Goal: Task Accomplishment & Management: Manage account settings

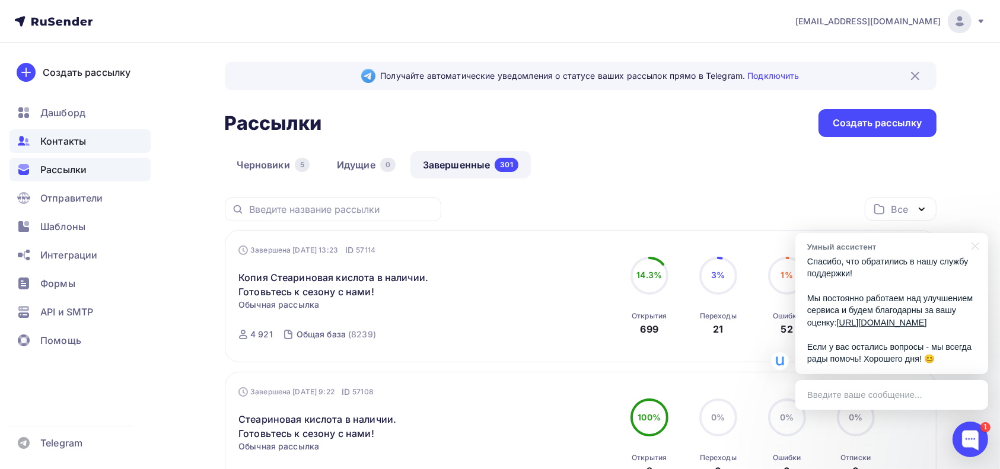
click at [76, 145] on span "Контакты" at bounding box center [63, 141] width 46 height 14
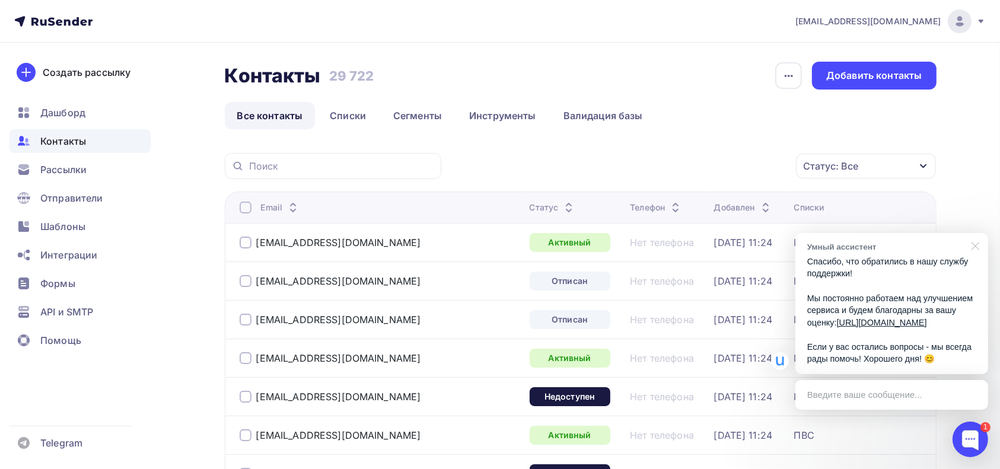
click at [976, 234] on div at bounding box center [973, 245] width 30 height 24
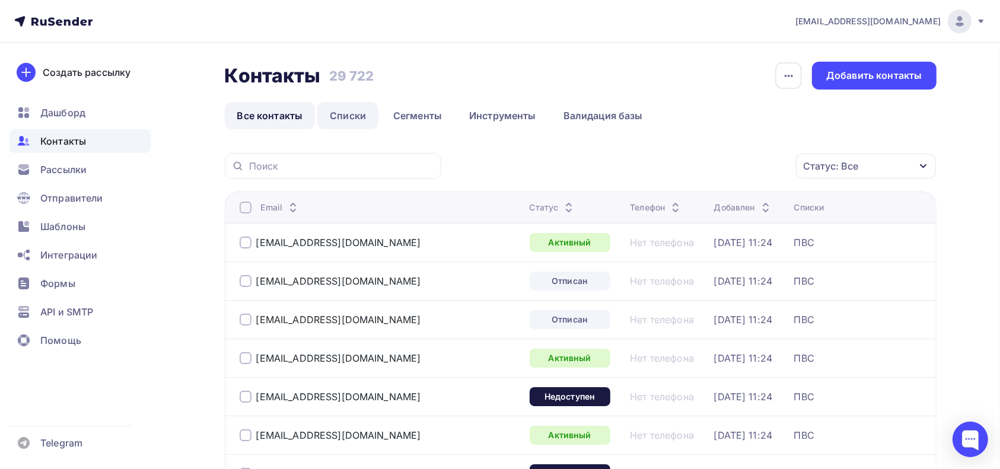
click at [350, 116] on link "Списки" at bounding box center [347, 115] width 61 height 27
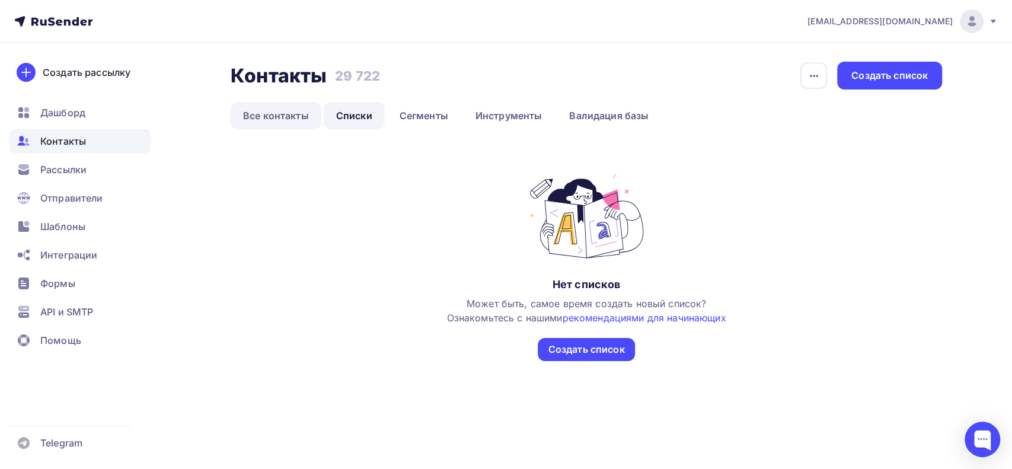
click at [270, 118] on link "Все контакты" at bounding box center [276, 115] width 91 height 27
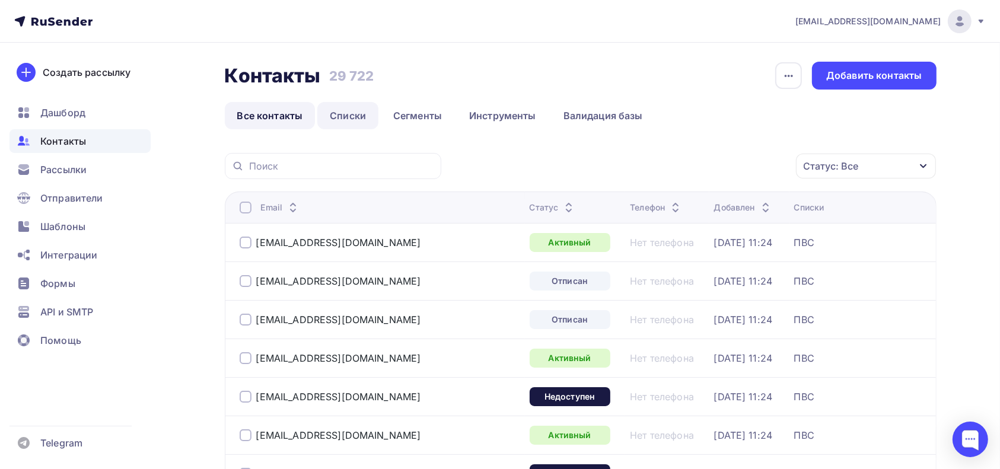
click at [353, 118] on link "Списки" at bounding box center [347, 115] width 61 height 27
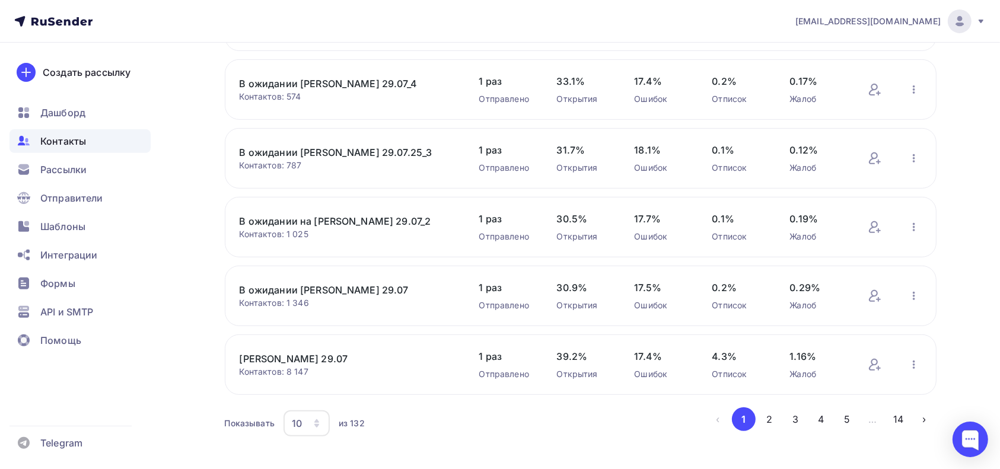
scroll to position [449, 0]
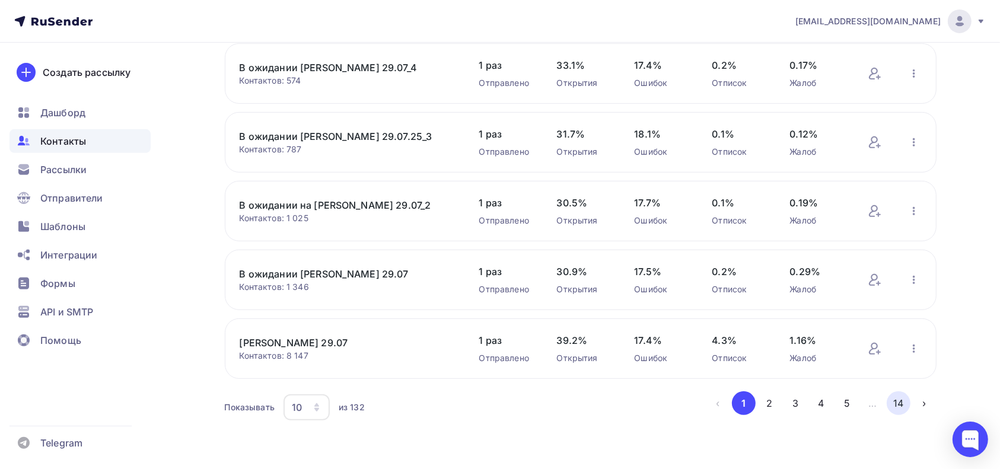
click at [899, 403] on button "14" at bounding box center [899, 403] width 24 height 24
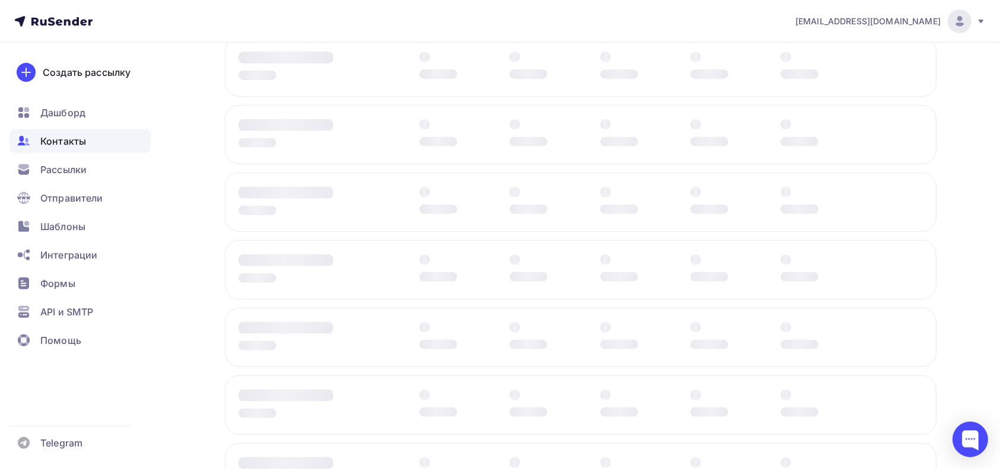
scroll to position [0, 0]
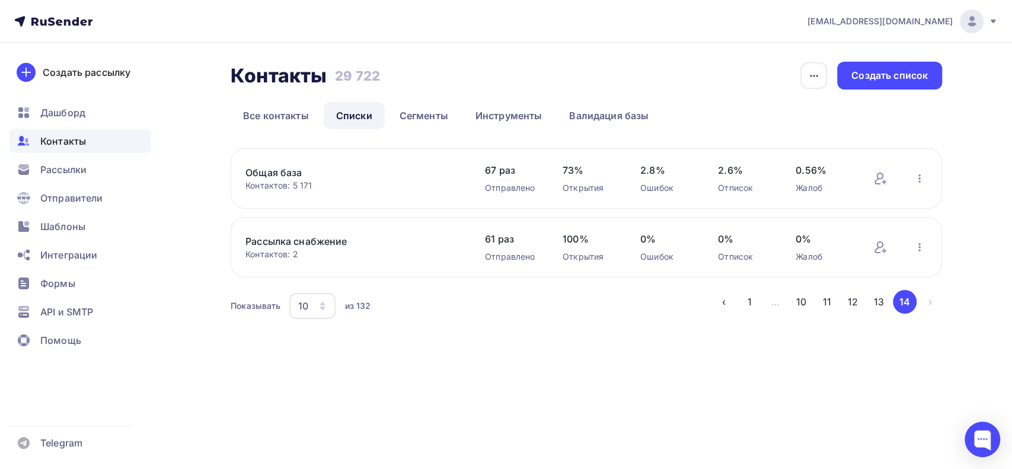
click at [280, 173] on link "Общая база" at bounding box center [346, 172] width 202 height 14
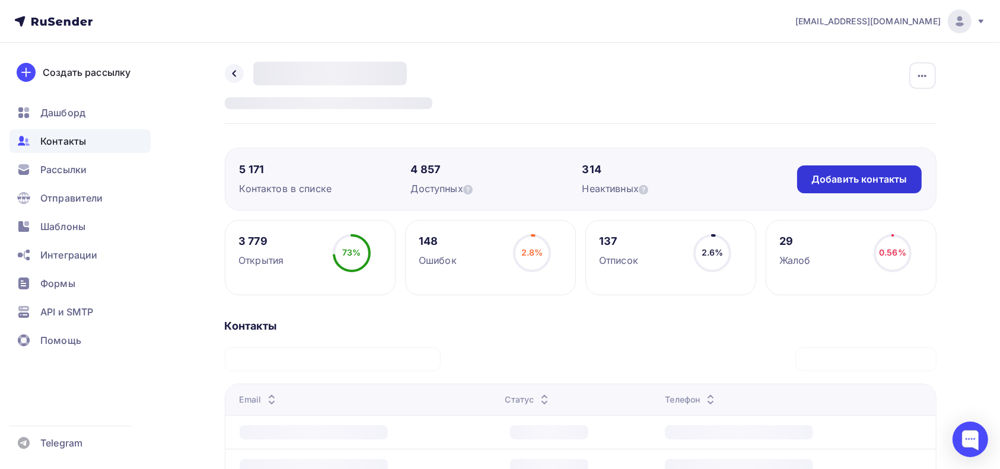
click at [840, 178] on div "Добавить контакты" at bounding box center [858, 180] width 95 height 14
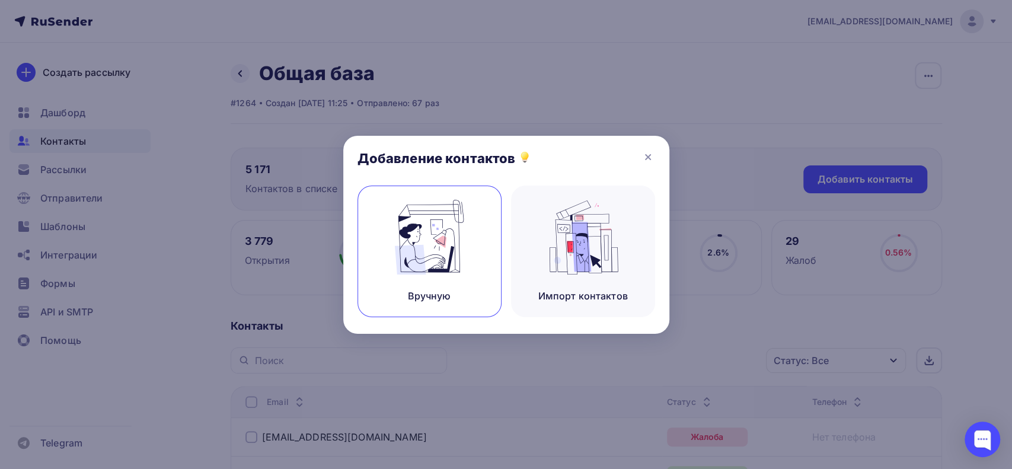
click at [426, 248] on img at bounding box center [429, 237] width 79 height 75
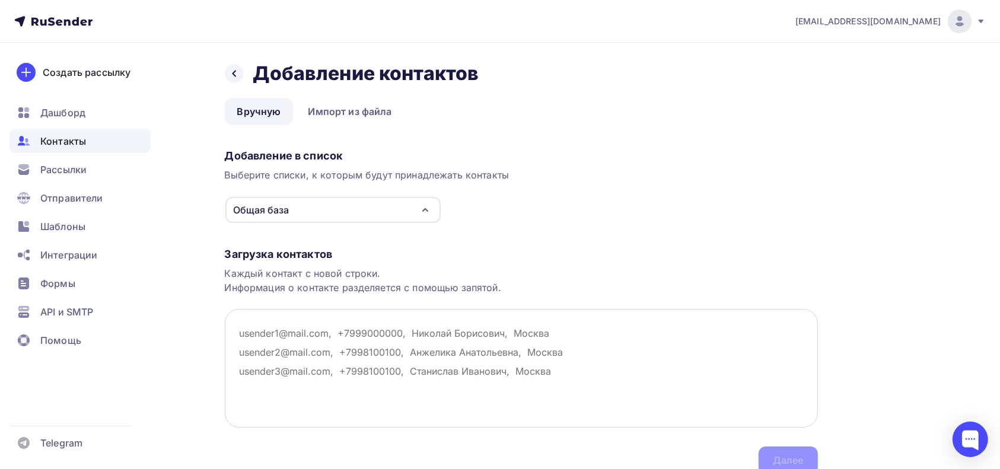
click at [292, 325] on textarea at bounding box center [521, 368] width 593 height 119
paste textarea "[EMAIL_ADDRESS][DOMAIN_NAME] [EMAIL_ADDRESS][DOMAIN_NAME] [EMAIL_ADDRESS][DOMAI…"
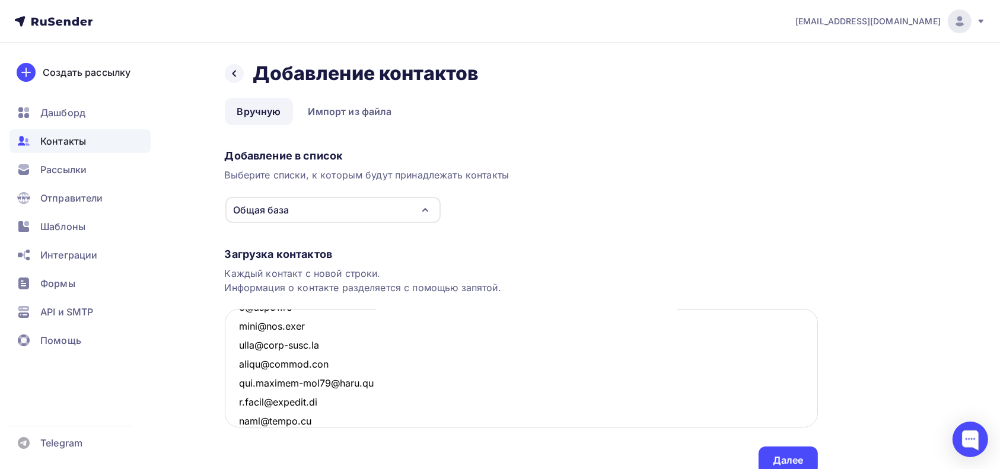
scroll to position [2549, 0]
paste textarea "[EMAIL_ADDRESS][DOMAIN_NAME] [DOMAIN_NAME][EMAIL_ADDRESS][PERSON_NAME][DOMAIN_N…"
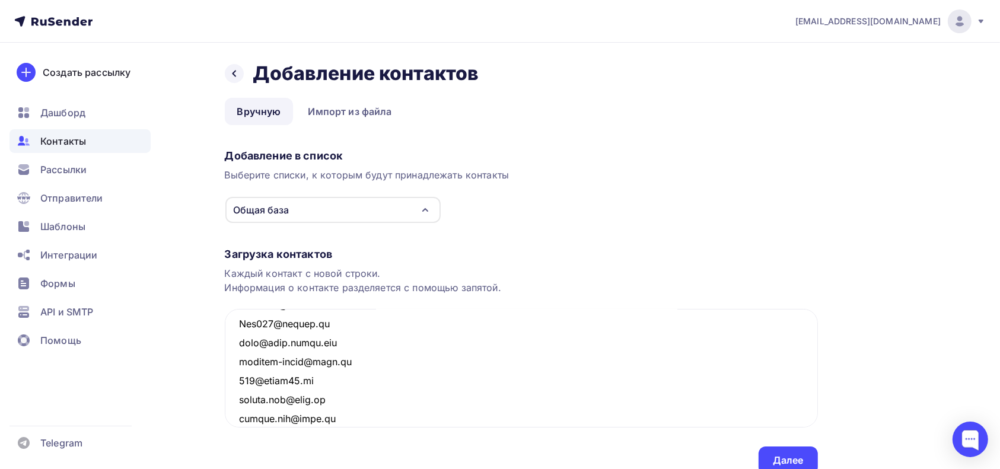
drag, startPoint x: 345, startPoint y: 420, endPoint x: 211, endPoint y: 416, distance: 133.5
click at [211, 416] on div "Назад Добавление контактов Добавление контактов Вручную Импорт из файла Вручную…" at bounding box center [500, 282] width 972 height 479
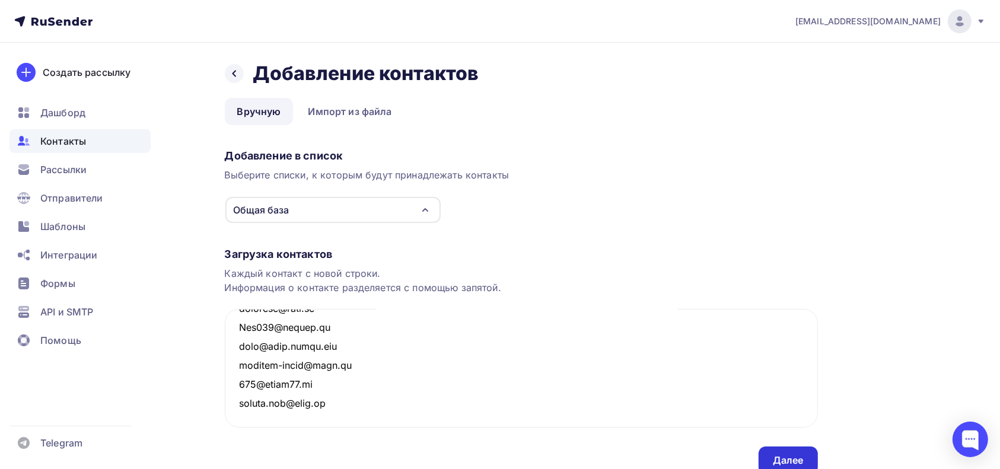
type textarea "[EMAIL_ADDRESS][DOMAIN_NAME] [EMAIL_ADDRESS][DOMAIN_NAME] [EMAIL_ADDRESS][DOMAI…"
click at [786, 464] on div "Далее" at bounding box center [788, 461] width 31 height 14
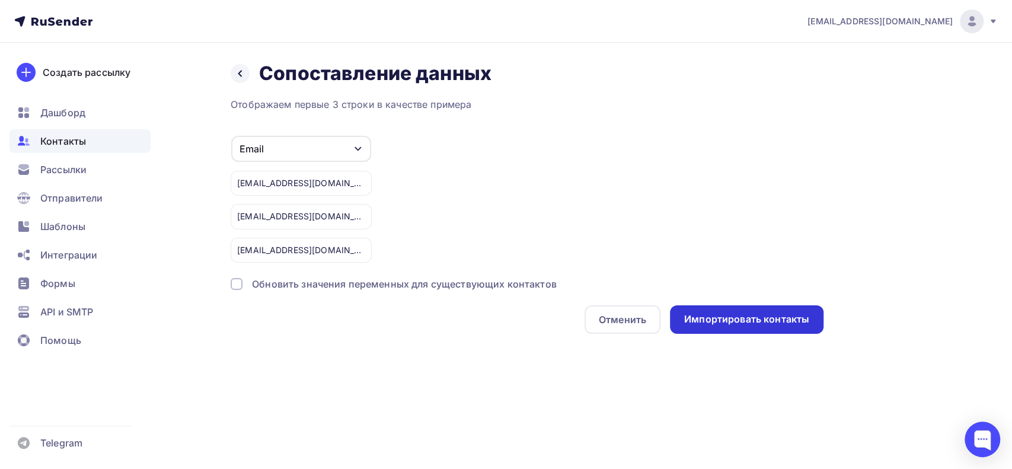
click at [761, 315] on div "Импортировать контакты" at bounding box center [746, 320] width 125 height 14
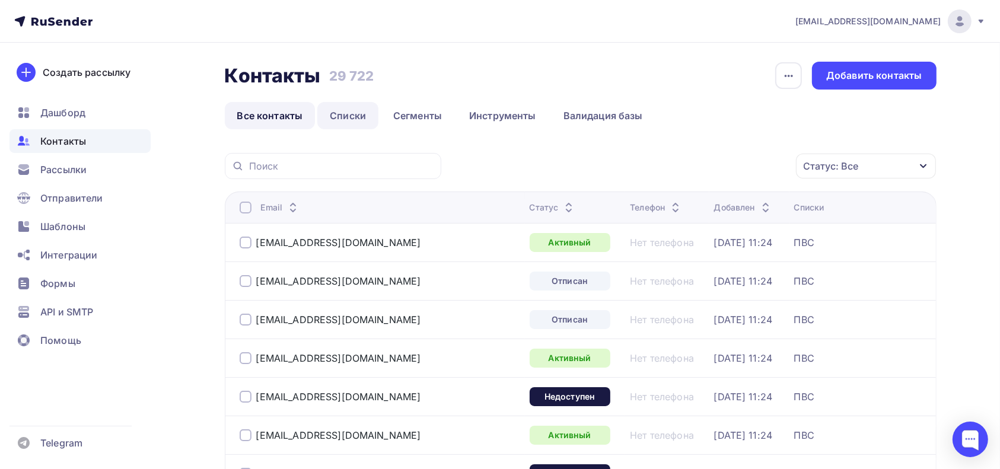
click at [345, 118] on link "Списки" at bounding box center [347, 115] width 61 height 27
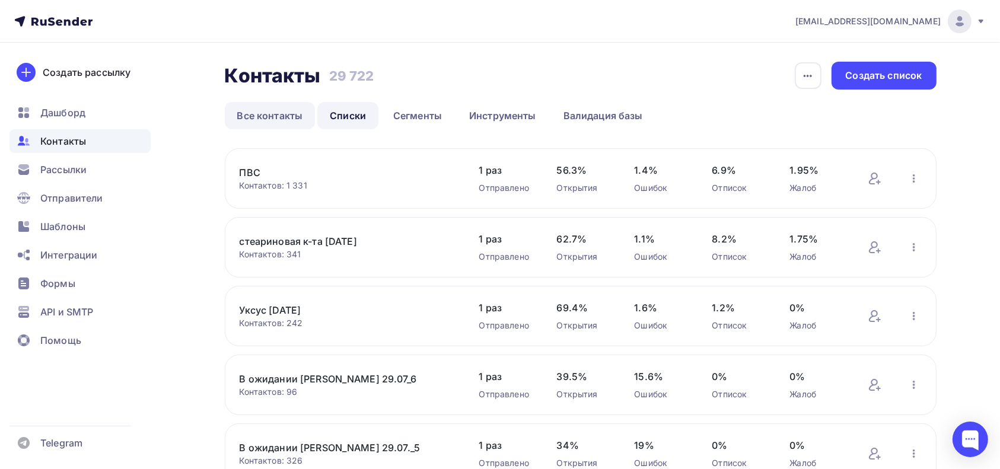
click at [257, 114] on link "Все контакты" at bounding box center [270, 115] width 91 height 27
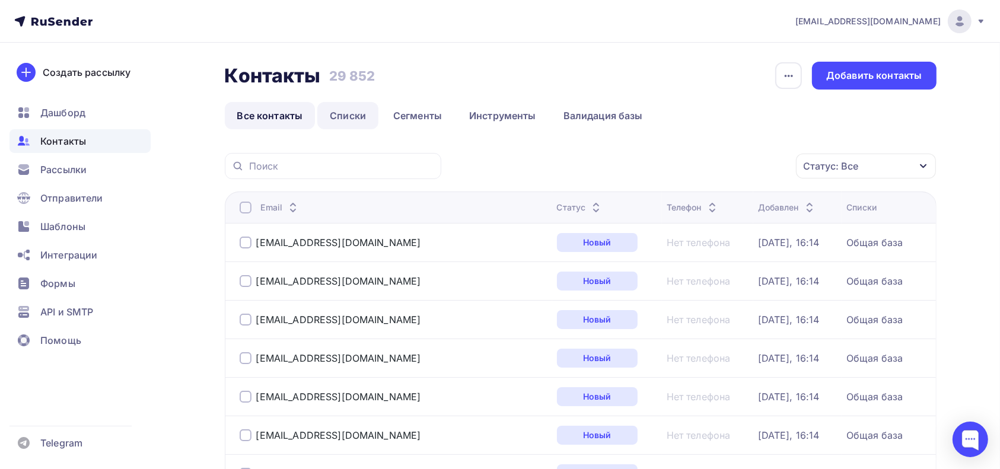
click at [351, 109] on link "Списки" at bounding box center [347, 115] width 61 height 27
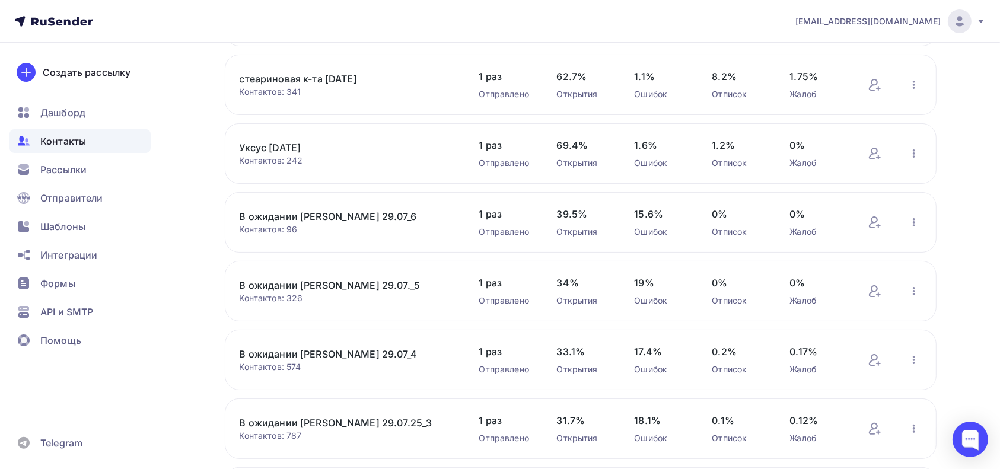
scroll to position [449, 0]
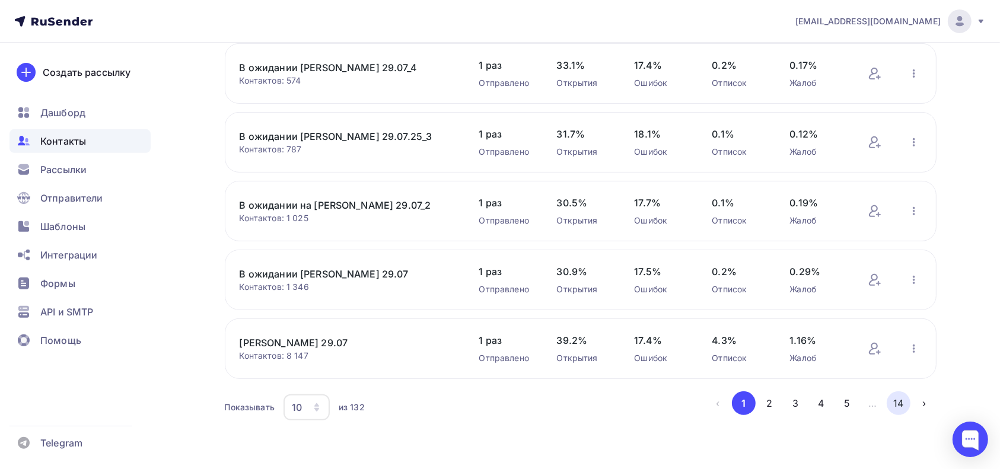
click at [892, 404] on button "14" at bounding box center [899, 403] width 24 height 24
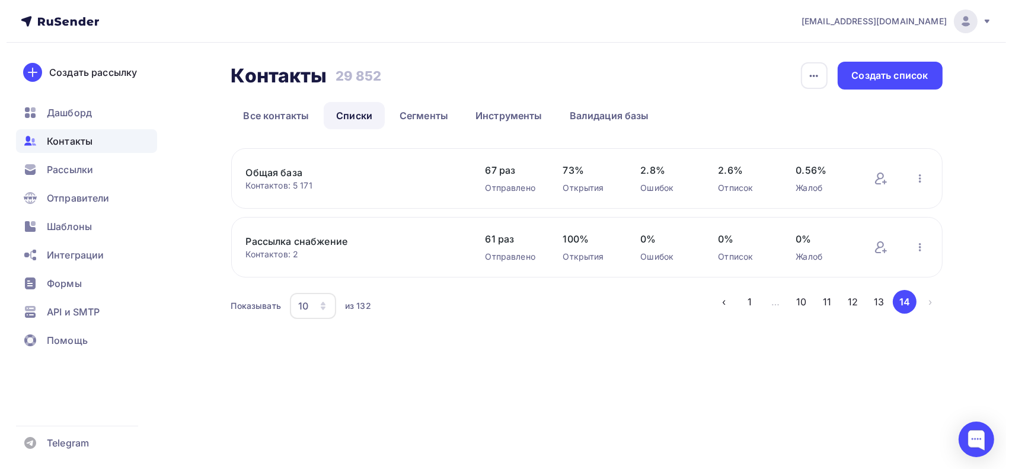
scroll to position [0, 0]
